Goal: Task Accomplishment & Management: Manage account settings

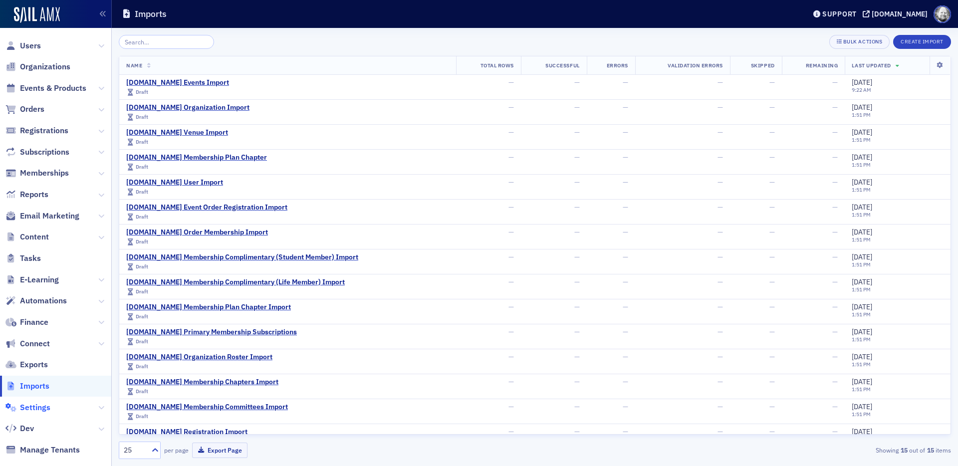
click at [37, 410] on span "Settings" at bounding box center [35, 407] width 30 height 11
select select "US"
click at [181, 184] on div "[DOMAIN_NAME] User Import" at bounding box center [174, 182] width 97 height 9
